Goal: Information Seeking & Learning: Check status

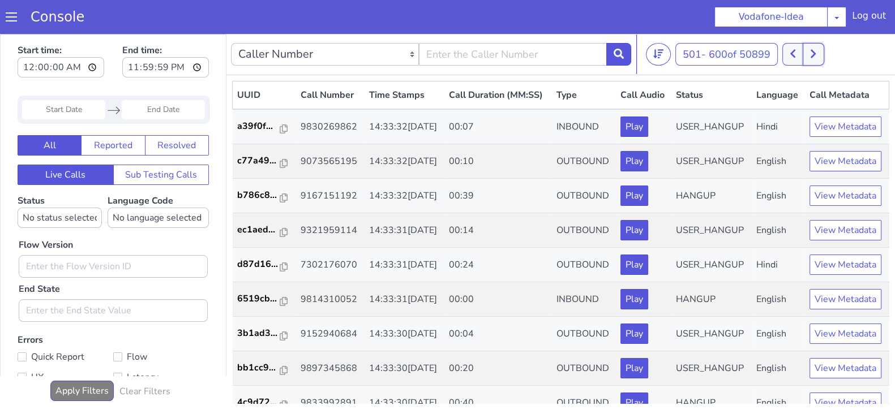
drag, startPoint x: 817, startPoint y: 58, endPoint x: 735, endPoint y: 37, distance: 84.0
click at [816, 58] on icon at bounding box center [813, 54] width 6 height 10
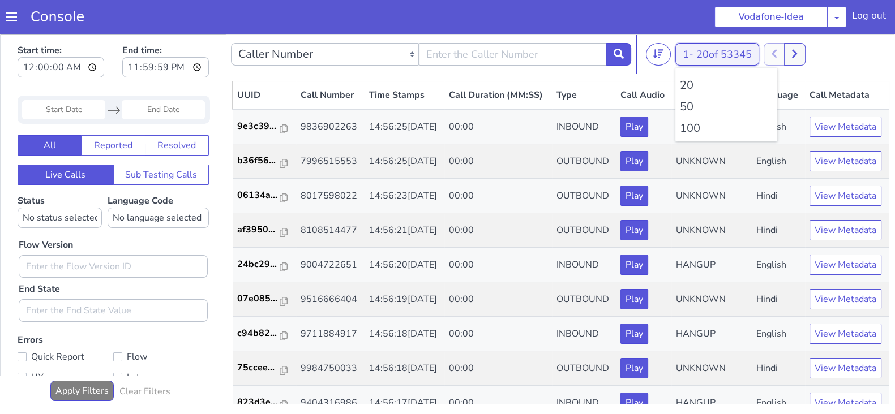
click at [686, 53] on button "1 - 20 of 53345" at bounding box center [717, 54] width 84 height 23
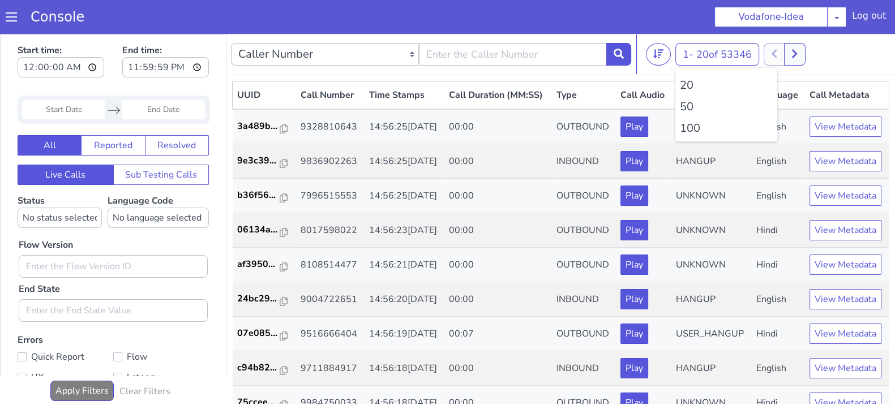
click at [686, 126] on li "100" at bounding box center [726, 128] width 93 height 17
click at [803, 52] on icon at bounding box center [800, 54] width 5 height 8
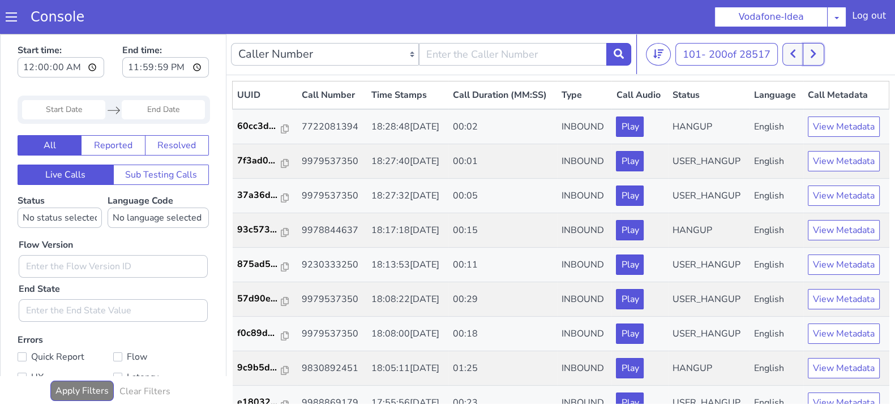
click at [816, 52] on icon at bounding box center [813, 54] width 6 height 10
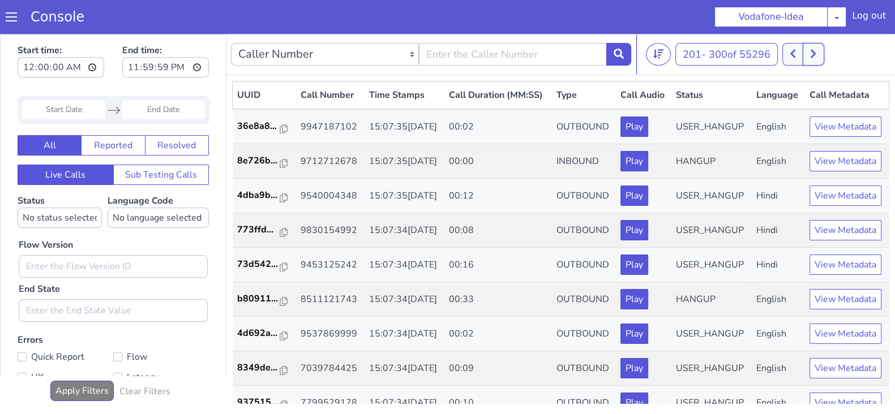
click at [811, 54] on button at bounding box center [813, 54] width 21 height 23
click at [829, 57] on div "301 - 400 of 58790 20 50 100" at bounding box center [768, 54] width 245 height 23
click at [815, 54] on icon at bounding box center [813, 54] width 6 height 10
click at [794, 59] on button at bounding box center [792, 54] width 21 height 23
click at [815, 54] on icon at bounding box center [813, 54] width 6 height 10
